Goal: Navigation & Orientation: Find specific page/section

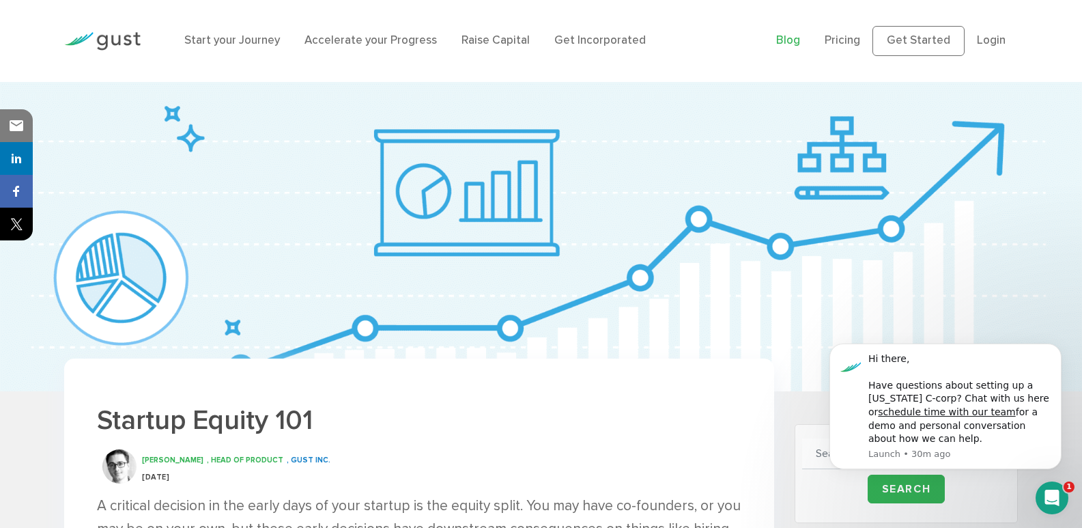
click at [794, 38] on link "Blog" at bounding box center [788, 40] width 24 height 14
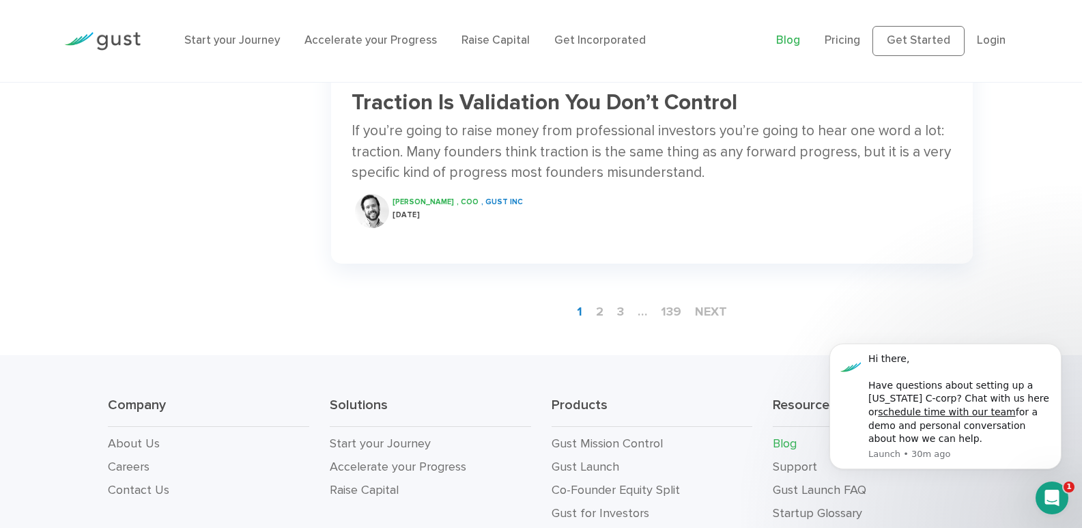
scroll to position [2207, 0]
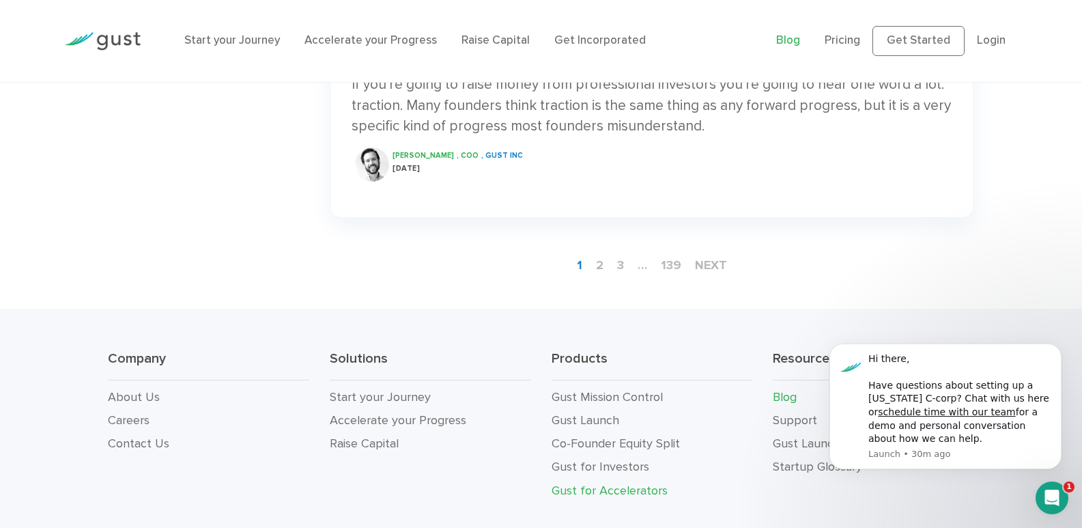
click at [643, 488] on link "Gust for Accelerators" at bounding box center [610, 490] width 116 height 14
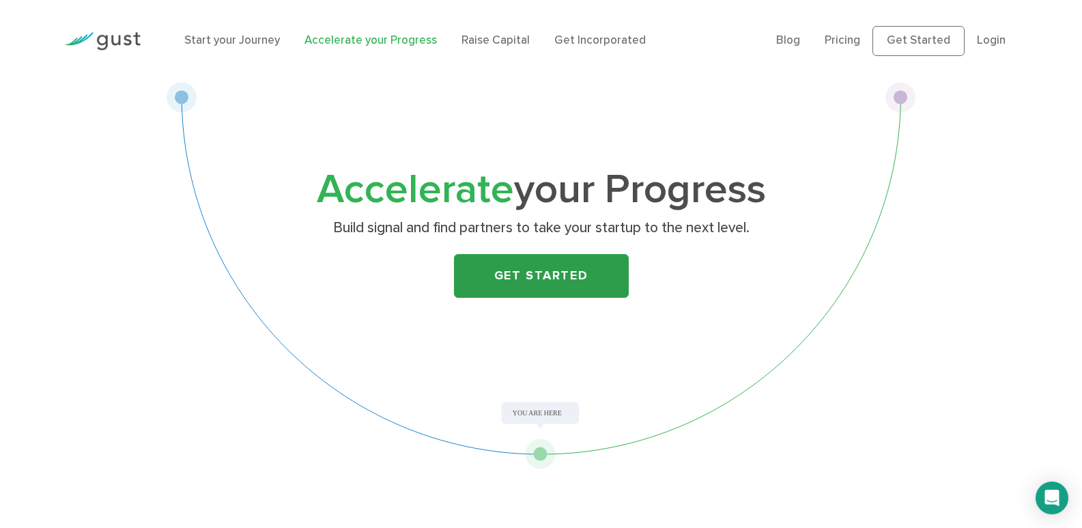
click at [556, 287] on link "Get Started" at bounding box center [541, 276] width 175 height 44
